Goal: Complete application form

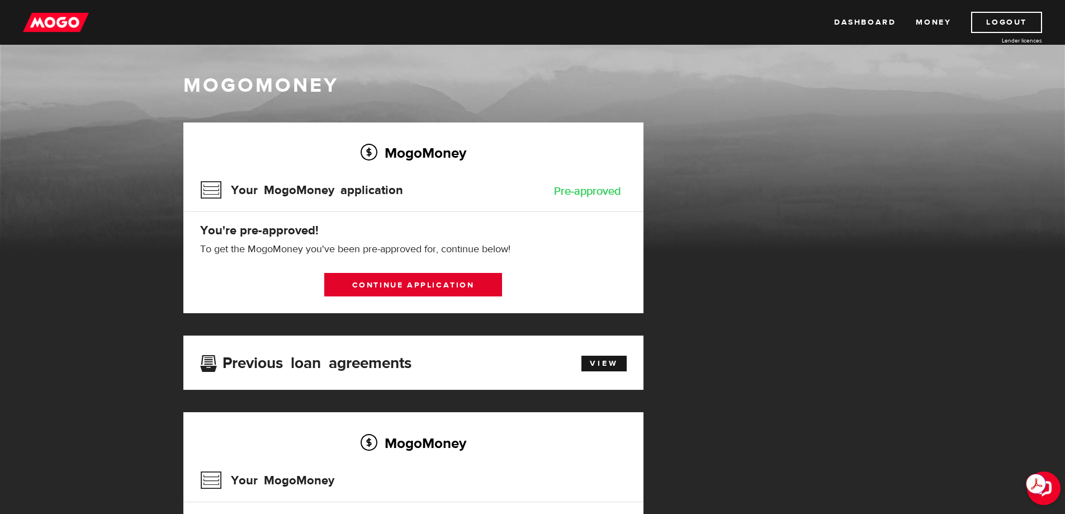
click at [404, 277] on link "Continue application" at bounding box center [413, 284] width 178 height 23
click at [865, 22] on link "Dashboard" at bounding box center [864, 22] width 61 height 21
